Goal: Task Accomplishment & Management: Manage account settings

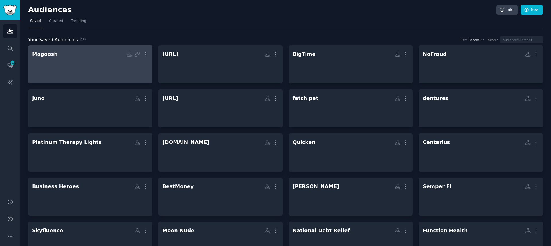
click at [86, 68] on div at bounding box center [90, 69] width 116 height 20
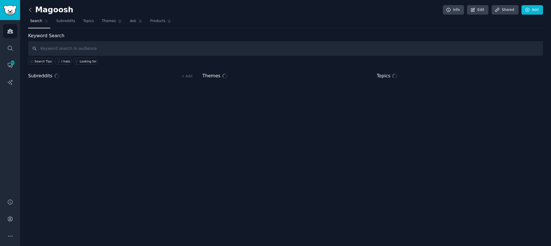
click at [29, 9] on icon at bounding box center [30, 10] width 6 height 6
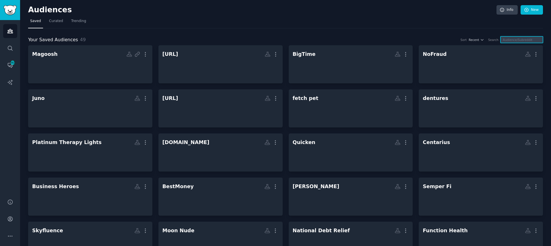
click at [523, 40] on input "text" at bounding box center [521, 39] width 42 height 7
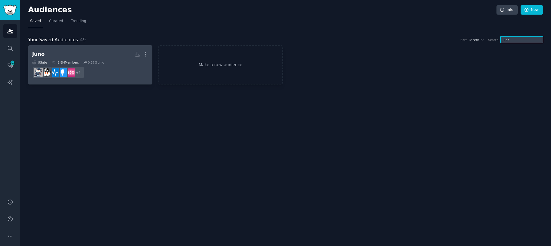
type input "juno"
click at [121, 58] on h2 "Juno More" at bounding box center [90, 54] width 116 height 10
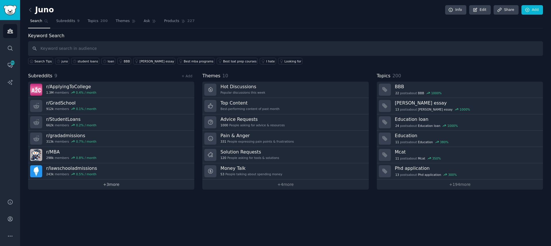
click at [105, 188] on link "+ 3 more" at bounding box center [111, 185] width 166 height 10
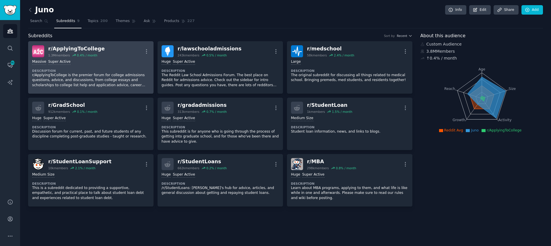
click at [113, 71] on dt "Description" at bounding box center [90, 71] width 117 height 4
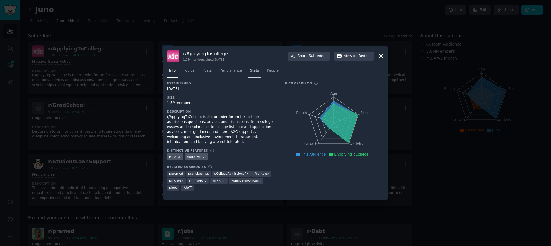
click at [248, 74] on link "Stats" at bounding box center [254, 72] width 13 height 12
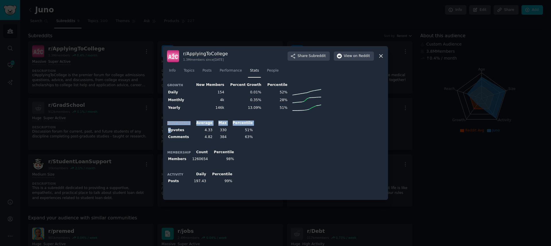
drag, startPoint x: 172, startPoint y: 131, endPoint x: 248, endPoint y: 139, distance: 76.5
click at [248, 139] on div "Post Reach Average Max Percentile Upvotes 4.33 330 51% Comments 4.82 384 63%" at bounding box center [275, 130] width 217 height 21
click at [278, 145] on div "Growth New Members Percent Growth Percentile Daily 154 0.01% 52% Monthly 4k 0.3…" at bounding box center [275, 138] width 217 height 115
click at [381, 57] on icon at bounding box center [381, 56] width 6 height 6
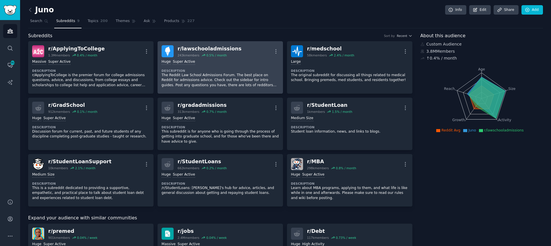
click at [240, 71] on dt "Description" at bounding box center [220, 71] width 117 height 4
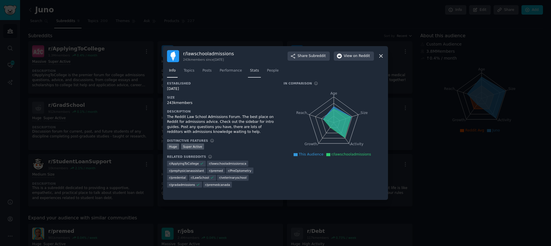
click at [250, 72] on span "Stats" at bounding box center [254, 70] width 9 height 5
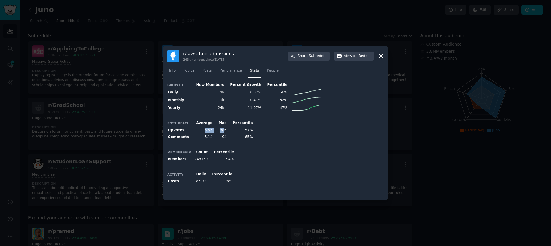
drag, startPoint x: 210, startPoint y: 130, endPoint x: 218, endPoint y: 132, distance: 8.6
click at [220, 130] on tr "Upvotes 5.53 386 57%" at bounding box center [210, 130] width 87 height 7
drag, startPoint x: 203, startPoint y: 137, endPoint x: 216, endPoint y: 140, distance: 13.8
click at [216, 139] on tr "Comments 5.14 94 65%" at bounding box center [210, 137] width 87 height 7
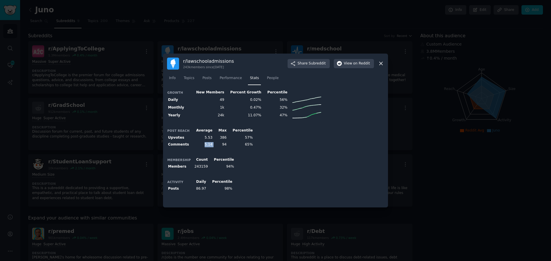
click at [381, 67] on icon at bounding box center [381, 64] width 6 height 6
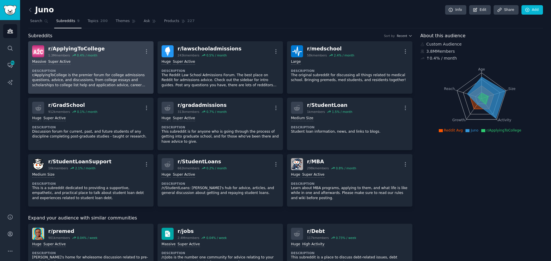
click at [110, 65] on div "Massive Super Active Description r/ApplyingToCollege is the premier forum for c…" at bounding box center [90, 73] width 117 height 32
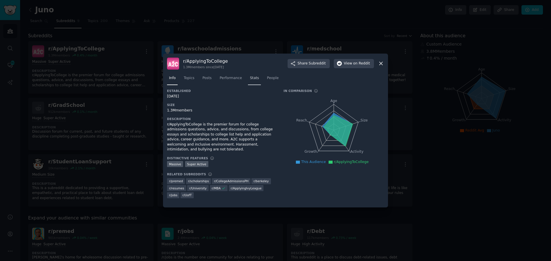
click at [250, 77] on span "Stats" at bounding box center [254, 78] width 9 height 5
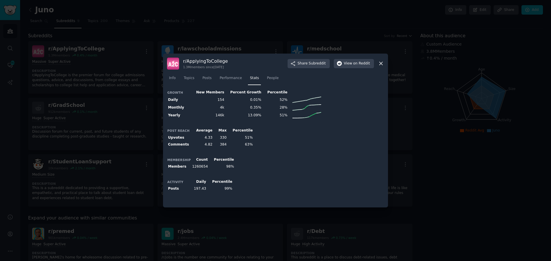
click at [433, 151] on div at bounding box center [275, 130] width 551 height 261
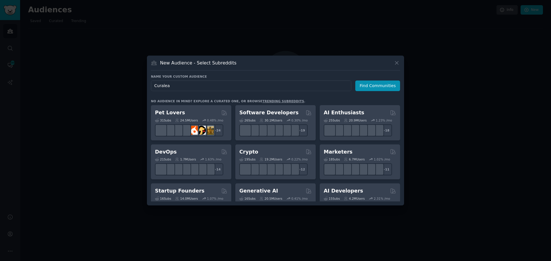
type input "Curaleaf"
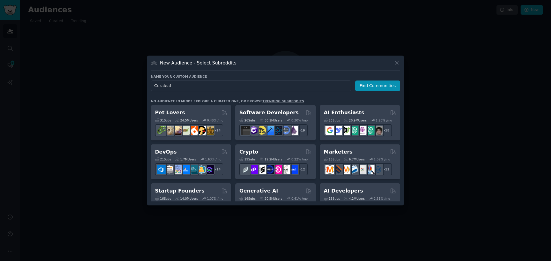
click button "Find Communities" at bounding box center [377, 86] width 45 height 11
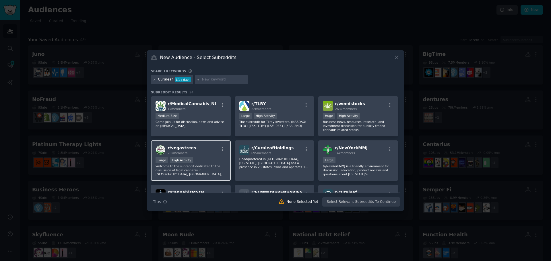
click at [204, 162] on div "Large High Activity" at bounding box center [191, 160] width 71 height 7
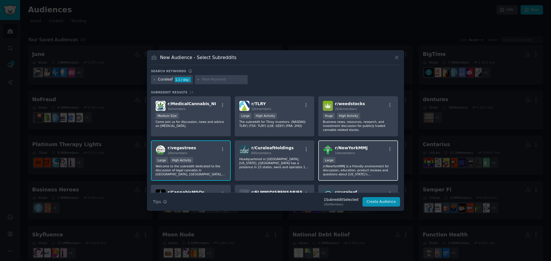
click at [362, 159] on div "Large" at bounding box center [358, 160] width 71 height 7
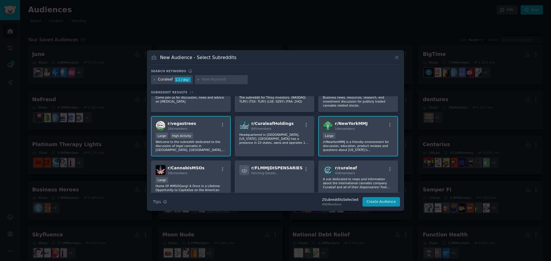
scroll to position [86, 0]
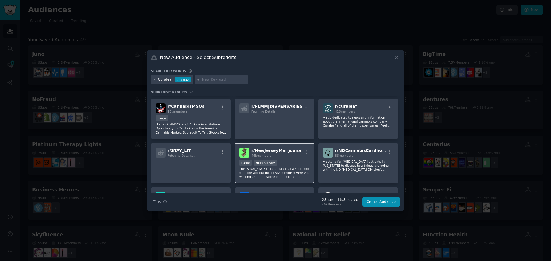
click at [290, 169] on p "This is [US_STATE]'s Legal Marijuana subreddit (the one without incentivized mo…" at bounding box center [274, 173] width 71 height 12
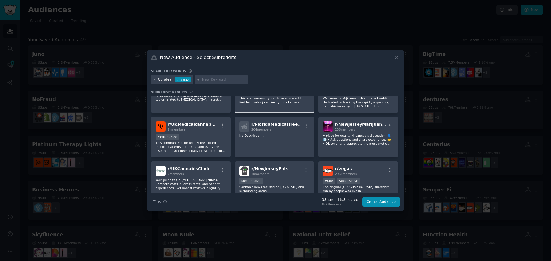
scroll to position [230, 0]
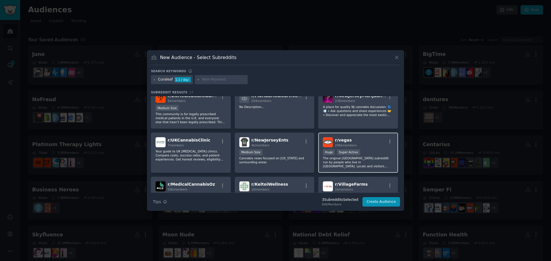
click at [365, 156] on p "The original [GEOGRAPHIC_DATA] subreddit run by people who live in [GEOGRAPHIC_…" at bounding box center [358, 162] width 71 height 12
click at [376, 145] on div "r/ vegas 296k members" at bounding box center [358, 142] width 71 height 10
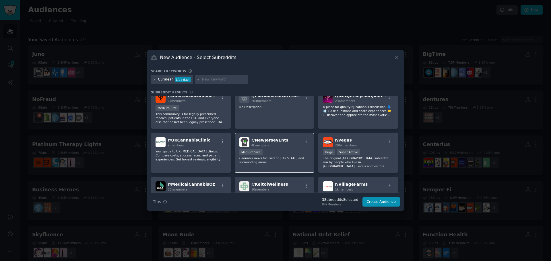
scroll to position [172, 0]
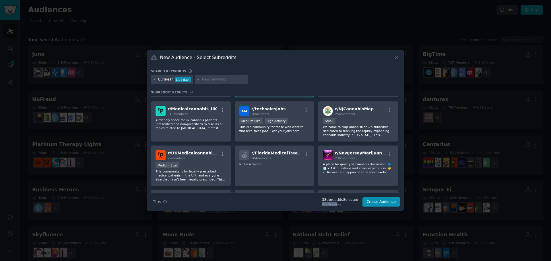
drag, startPoint x: 327, startPoint y: 205, endPoint x: 339, endPoint y: 204, distance: 12.4
click at [339, 204] on div "3 Subreddit s Selected 84k Members" at bounding box center [340, 202] width 44 height 9
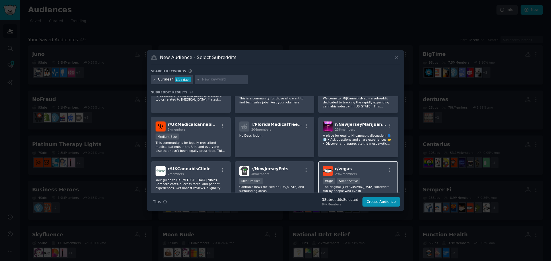
click at [365, 171] on div "r/ vegas 296k members" at bounding box center [358, 171] width 71 height 10
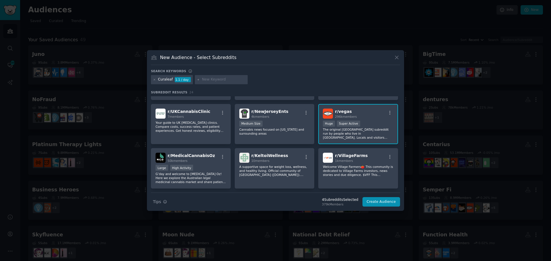
scroll to position [270, 0]
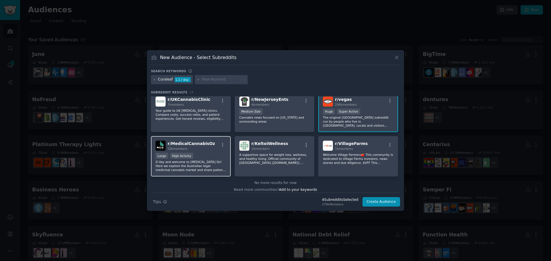
click at [209, 154] on div "Large High Activity" at bounding box center [191, 156] width 71 height 7
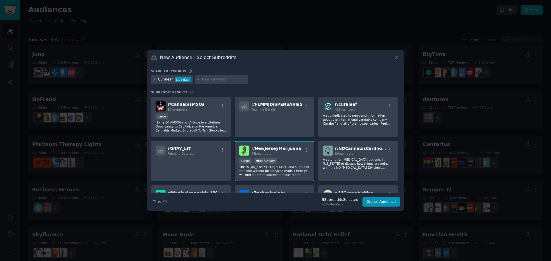
scroll to position [0, 0]
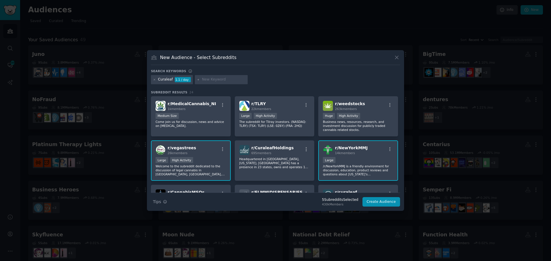
click at [222, 81] on input "text" at bounding box center [224, 79] width 44 height 5
type input "weed"
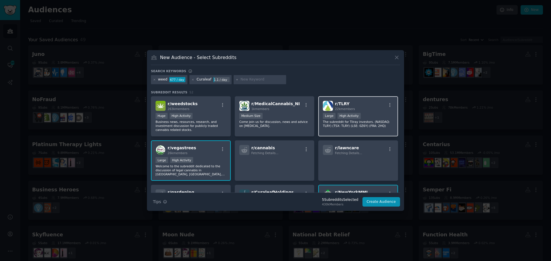
scroll to position [29, 0]
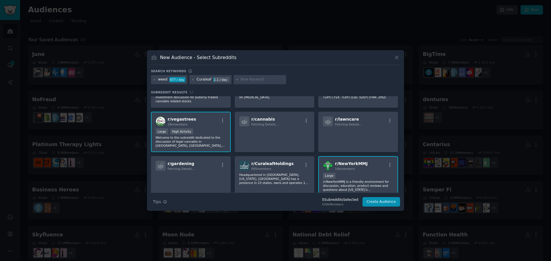
drag, startPoint x: 186, startPoint y: 123, endPoint x: 164, endPoint y: 124, distance: 22.7
click at [164, 124] on div "r/ [PERSON_NAME] 26k members" at bounding box center [191, 121] width 71 height 10
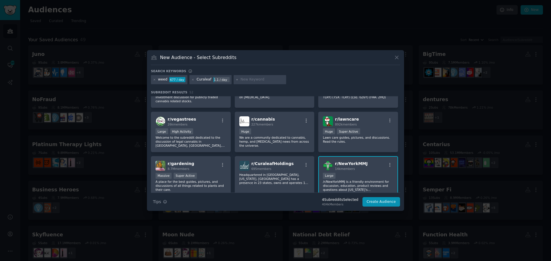
click at [323, 64] on div "New Audience - Select Subreddits" at bounding box center [275, 59] width 249 height 11
click at [208, 132] on div ">= 80th percentile for submissions / day Large High Activity" at bounding box center [191, 132] width 71 height 7
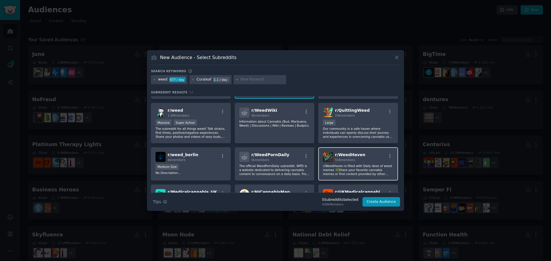
scroll to position [201, 0]
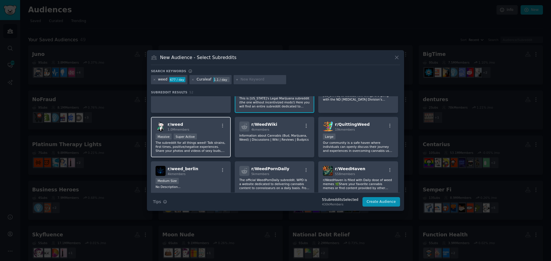
click at [207, 144] on p "The subreddit for all things weed! Talk strains, first times, positive/negative…" at bounding box center [191, 147] width 71 height 12
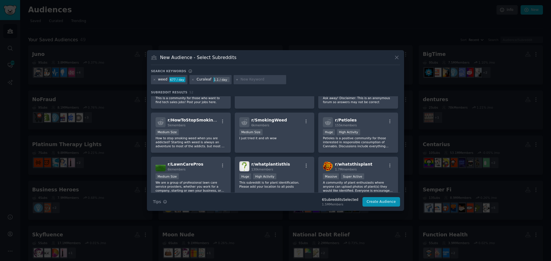
scroll to position [373, 0]
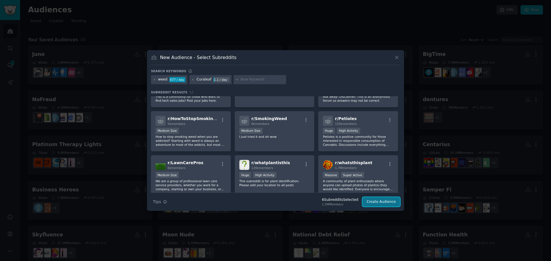
click at [382, 202] on button "Create Audience" at bounding box center [381, 202] width 38 height 10
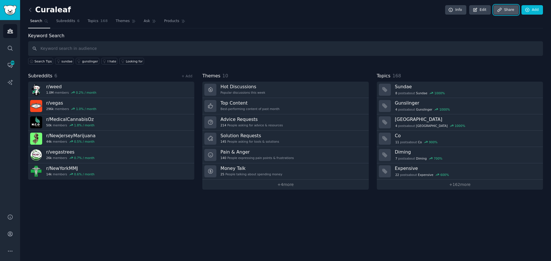
click at [502, 10] on icon at bounding box center [499, 9] width 5 height 5
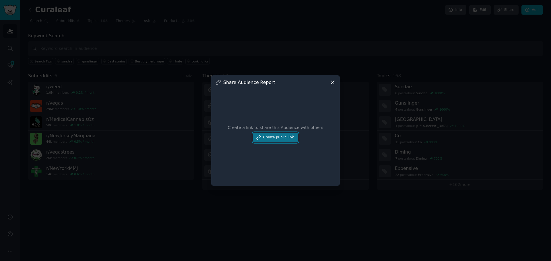
click at [284, 140] on button "Create public link" at bounding box center [275, 138] width 45 height 10
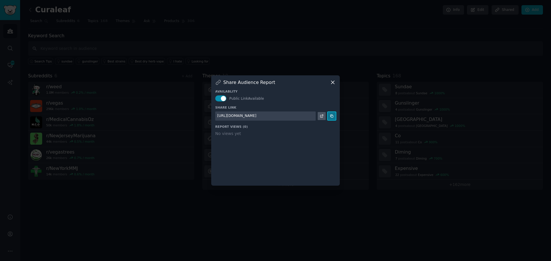
click at [332, 116] on icon at bounding box center [332, 116] width 4 height 4
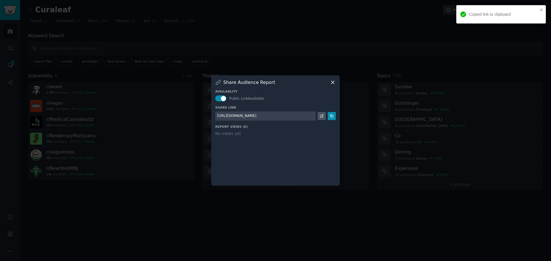
click at [332, 79] on div "Share Audience Report Availablity Public Link Available Share Link [URL][DOMAIN…" at bounding box center [275, 130] width 129 height 110
click at [332, 86] on div "Availablity Public Link Available Share Link [URL][DOMAIN_NAME] Report Views ( …" at bounding box center [275, 134] width 121 height 96
click at [333, 82] on icon at bounding box center [332, 82] width 3 height 3
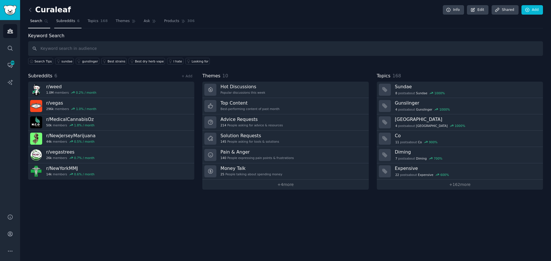
click at [65, 24] on link "Subreddits 6" at bounding box center [67, 23] width 27 height 12
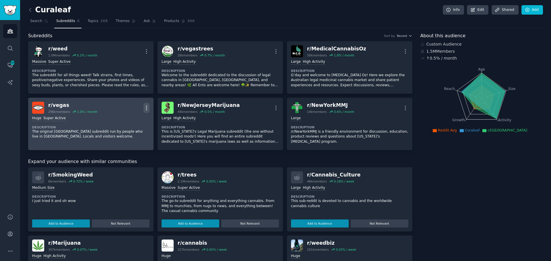
click at [149, 108] on icon "button" at bounding box center [146, 108] width 6 height 6
click at [128, 127] on p "Delete" at bounding box center [123, 130] width 13 height 6
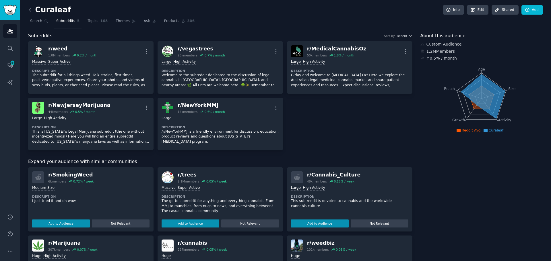
click at [203, 36] on div "Subreddits Sort by Recent" at bounding box center [220, 35] width 384 height 7
